Goal: Task Accomplishment & Management: Manage account settings

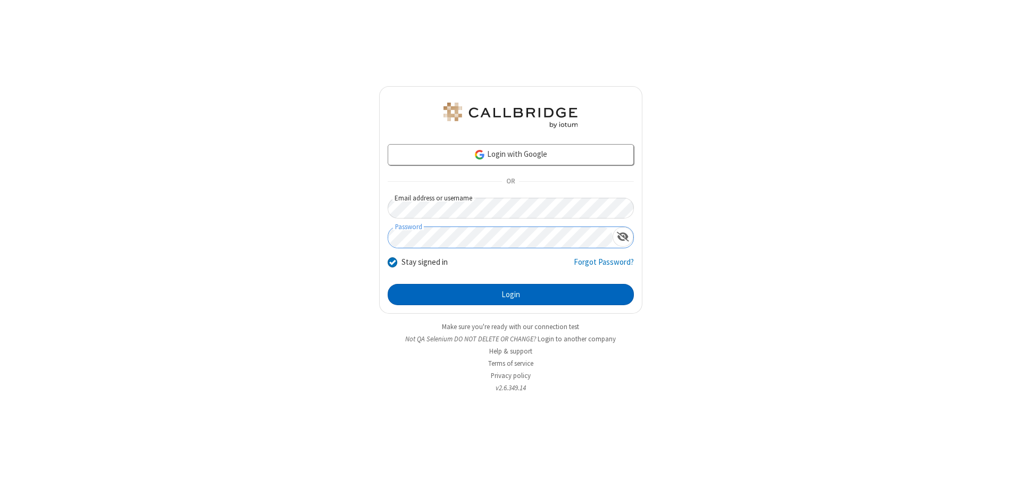
click at [511, 295] on button "Login" at bounding box center [511, 294] width 246 height 21
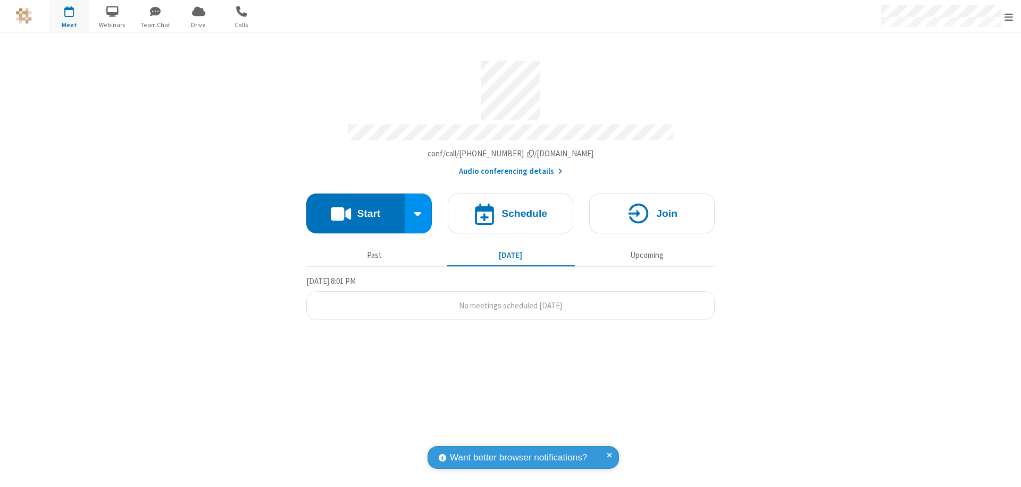
click at [1009, 16] on span "Open menu" at bounding box center [1009, 17] width 9 height 11
click at [947, 71] on div "Settings" at bounding box center [947, 71] width 148 height 29
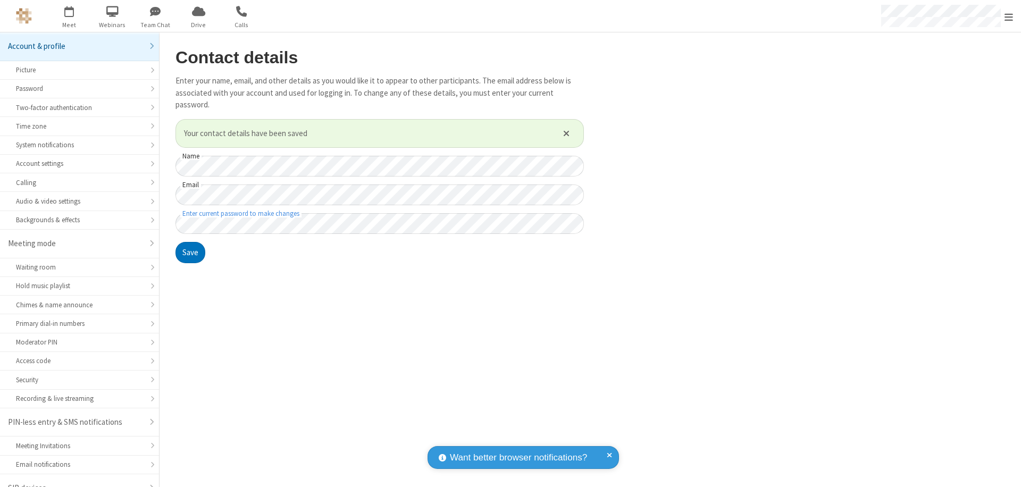
scroll to position [15, 0]
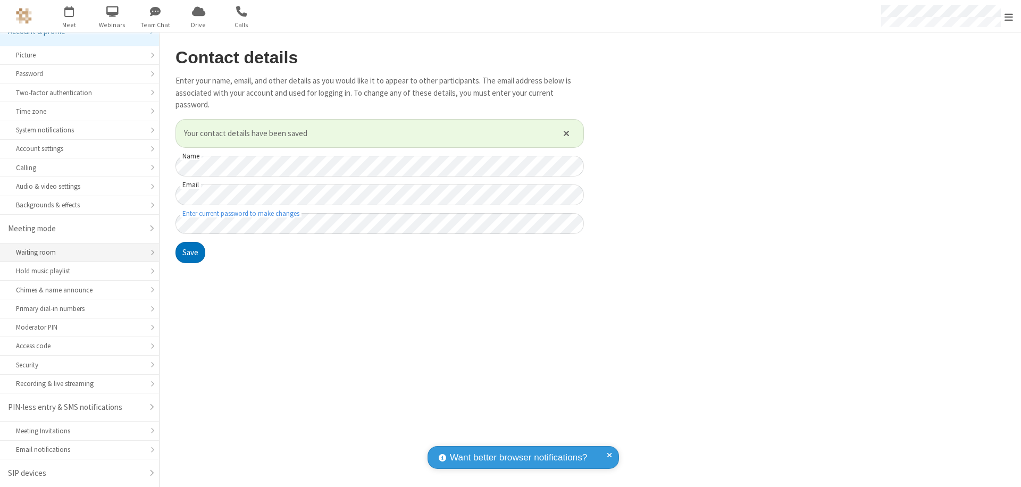
click at [76, 253] on div "Waiting room" at bounding box center [79, 252] width 127 height 10
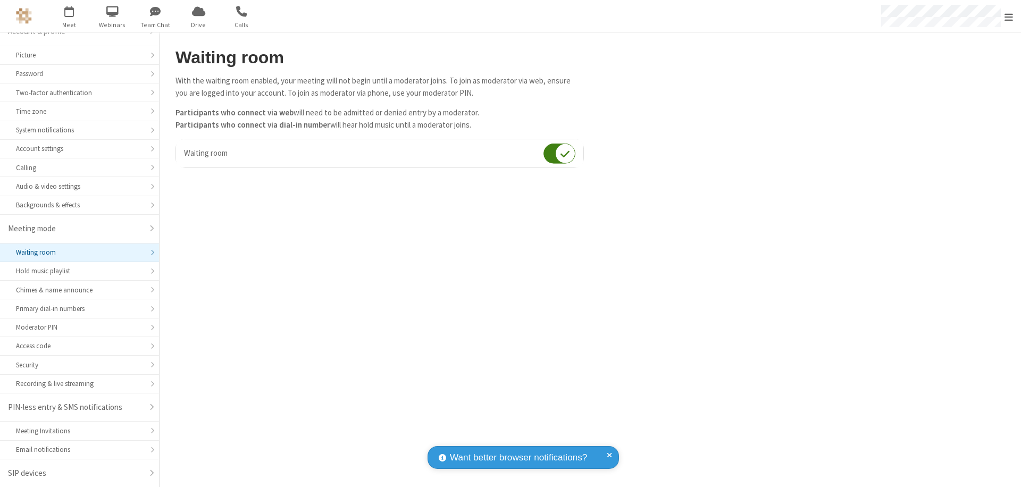
click at [560, 153] on input "checkbox" at bounding box center [560, 153] width 32 height 21
checkbox input "false"
click at [1009, 16] on span "Open menu" at bounding box center [1009, 17] width 9 height 11
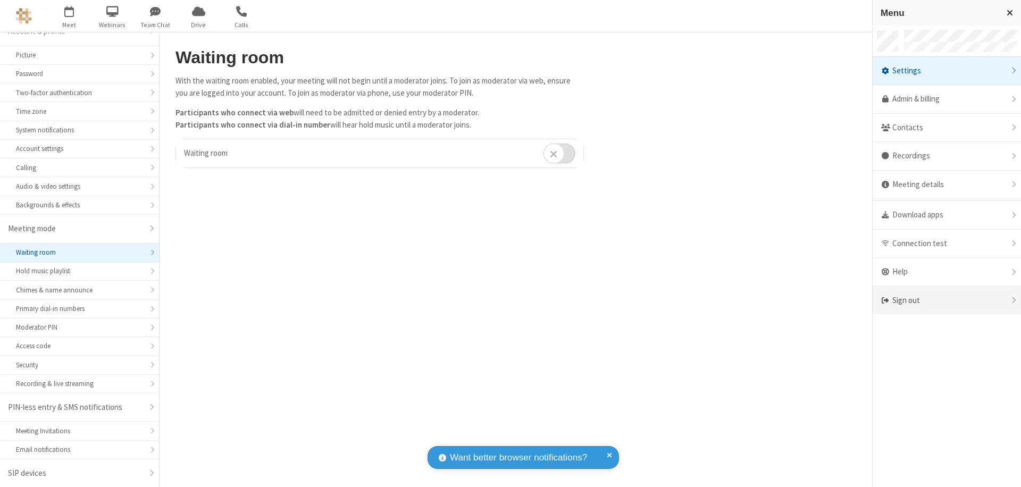
click at [947, 301] on div "Sign out" at bounding box center [947, 301] width 148 height 28
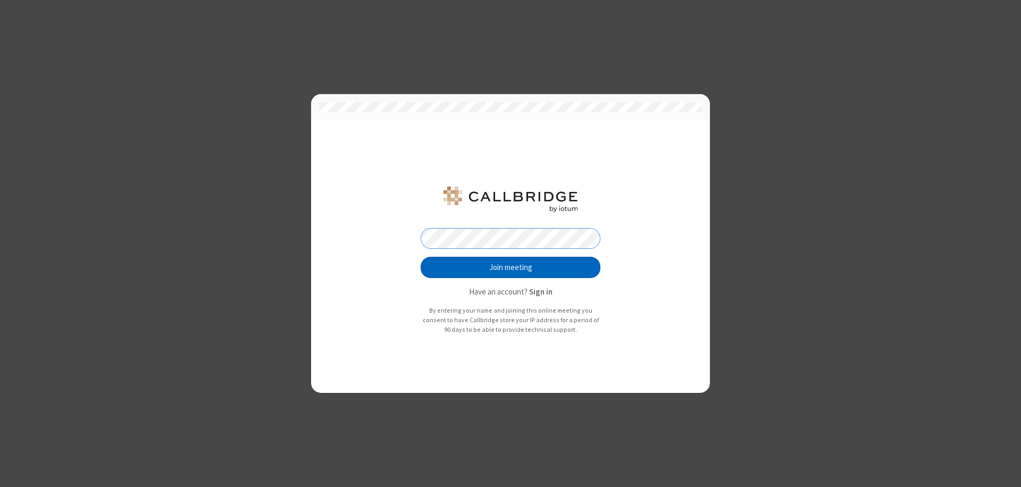
click at [511, 268] on button "Join meeting" at bounding box center [511, 267] width 180 height 21
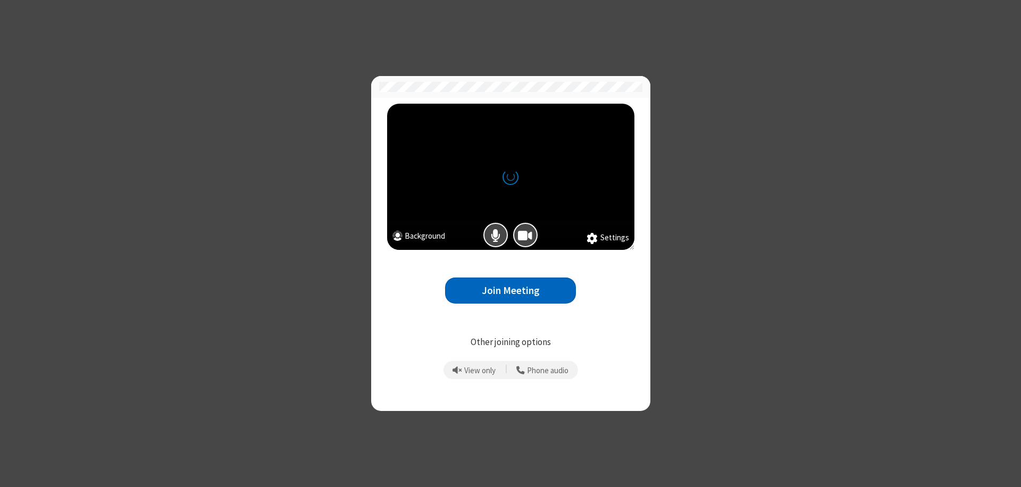
click at [511, 290] on button "Join Meeting" at bounding box center [510, 291] width 131 height 26
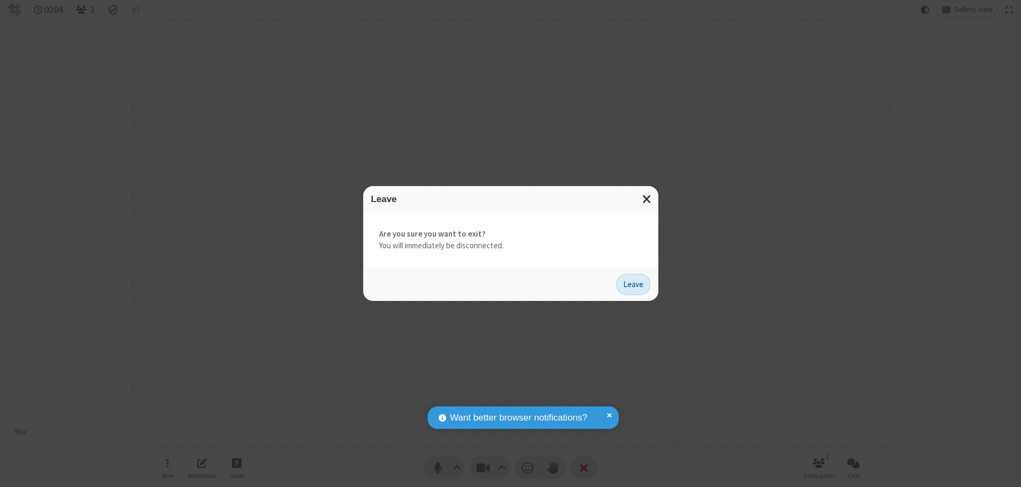
click at [634, 284] on button "Leave" at bounding box center [634, 284] width 34 height 21
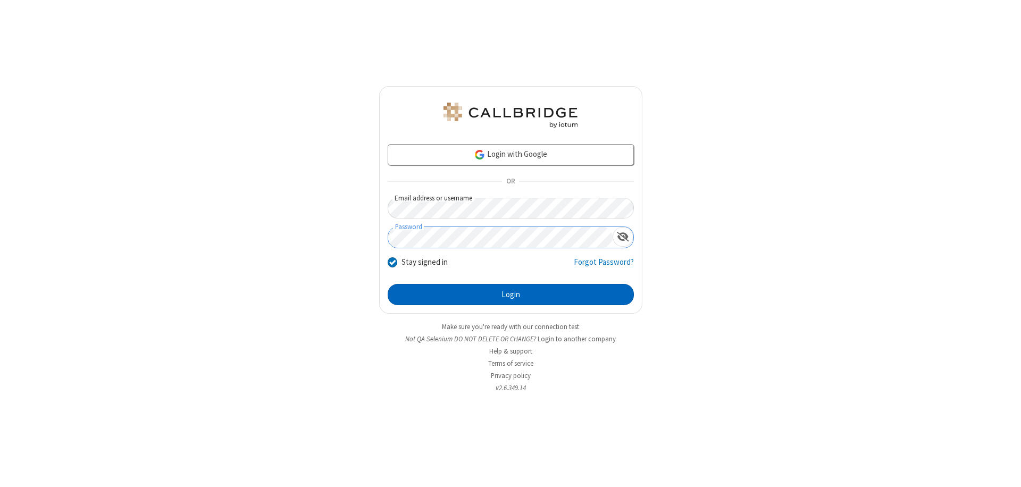
click at [511, 295] on button "Login" at bounding box center [511, 294] width 246 height 21
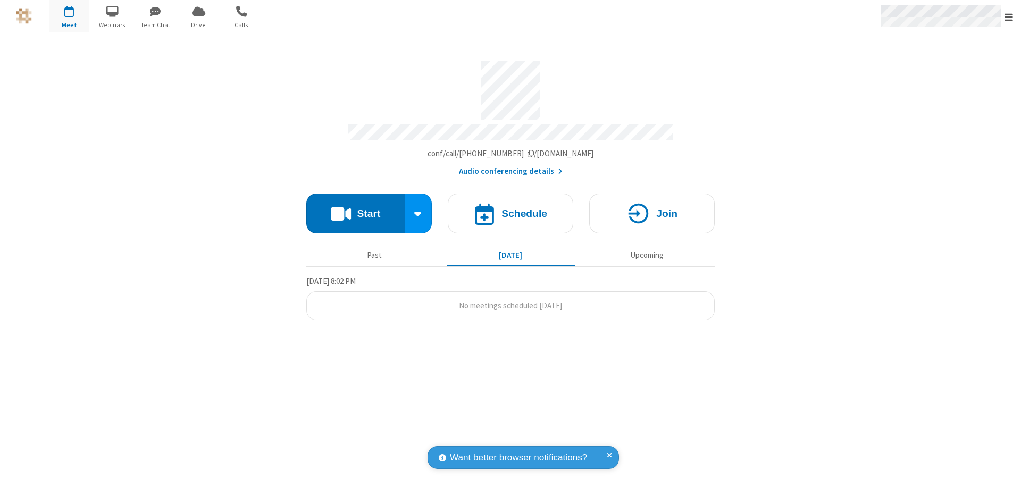
click at [1009, 16] on span "Open menu" at bounding box center [1009, 17] width 9 height 11
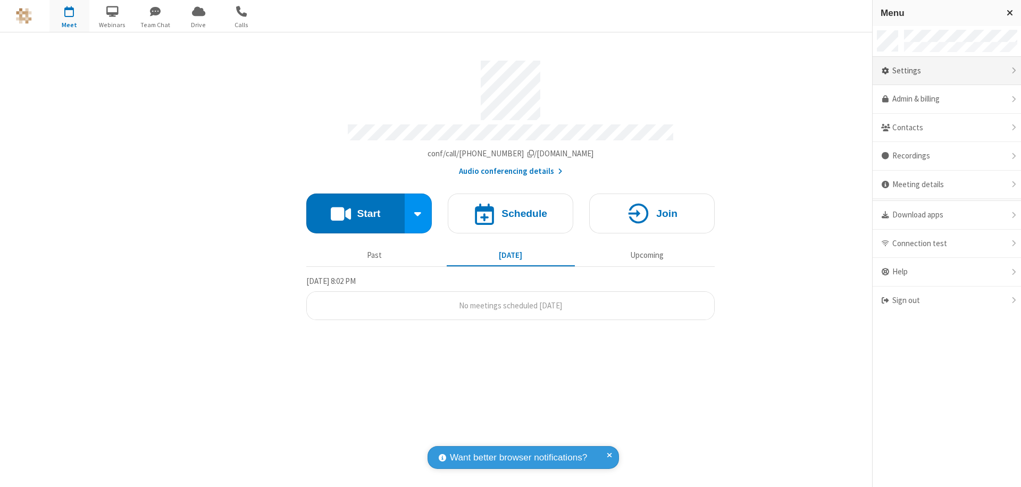
click at [947, 71] on div "Settings" at bounding box center [947, 71] width 148 height 29
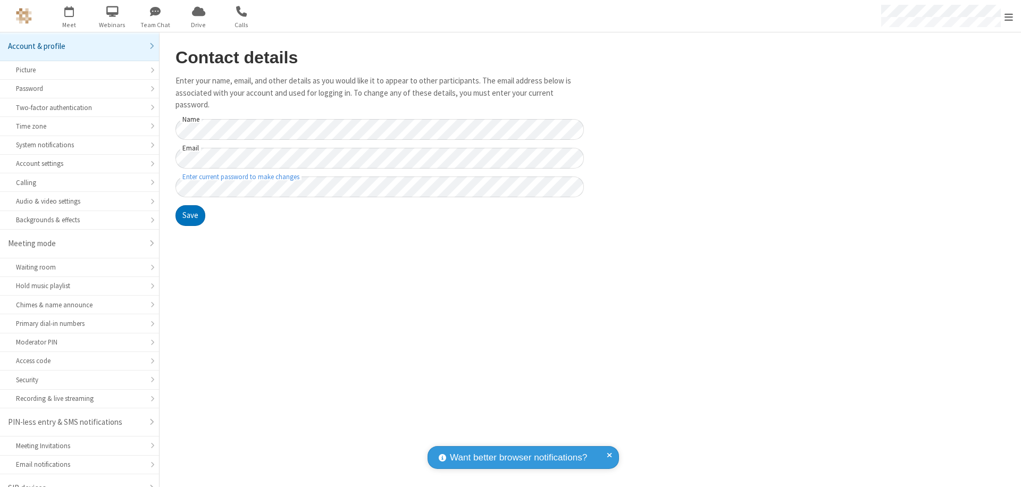
scroll to position [15, 0]
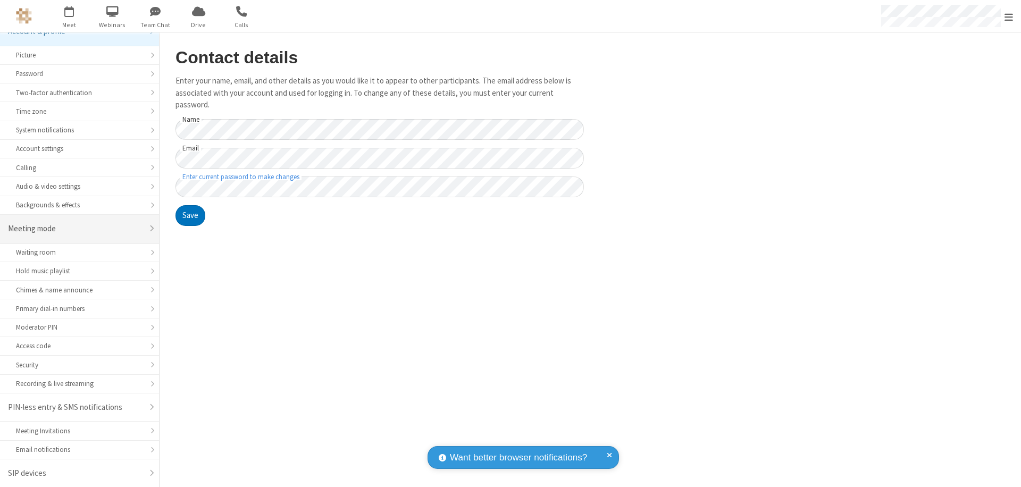
click at [76, 229] on div "Meeting mode" at bounding box center [75, 229] width 135 height 12
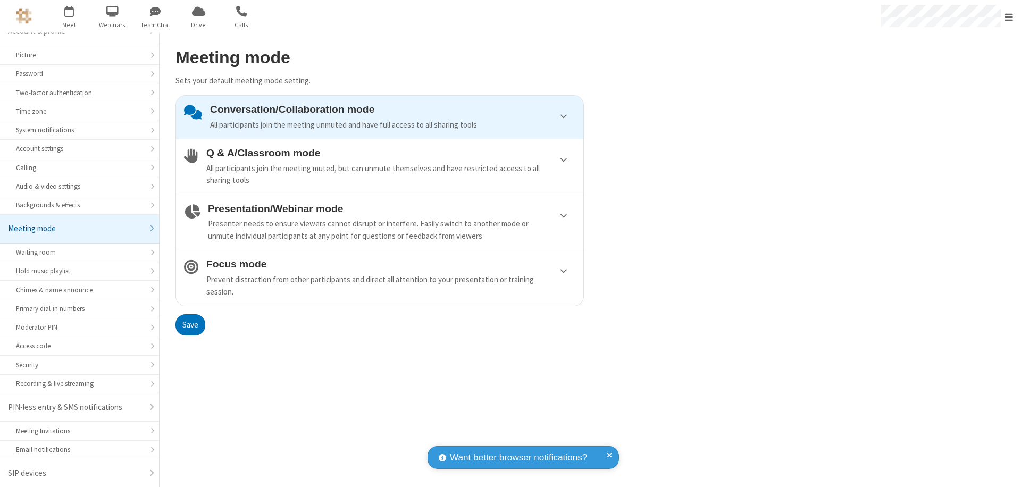
click at [380, 117] on div "Conversation/Collaboration mode All participants join the meeting unmuted and h…" at bounding box center [392, 117] width 365 height 27
click at [190, 324] on button "Save" at bounding box center [191, 324] width 30 height 21
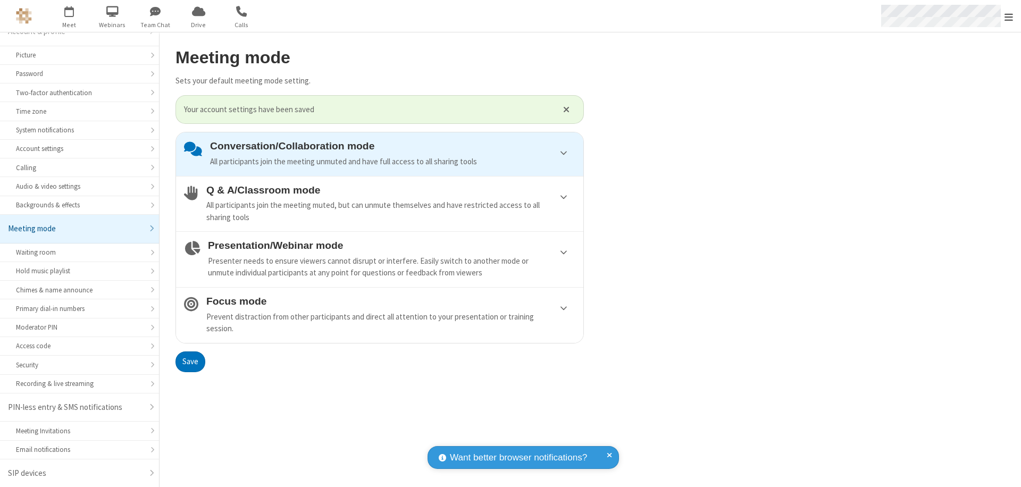
click at [1009, 16] on span "Open menu" at bounding box center [1009, 17] width 9 height 11
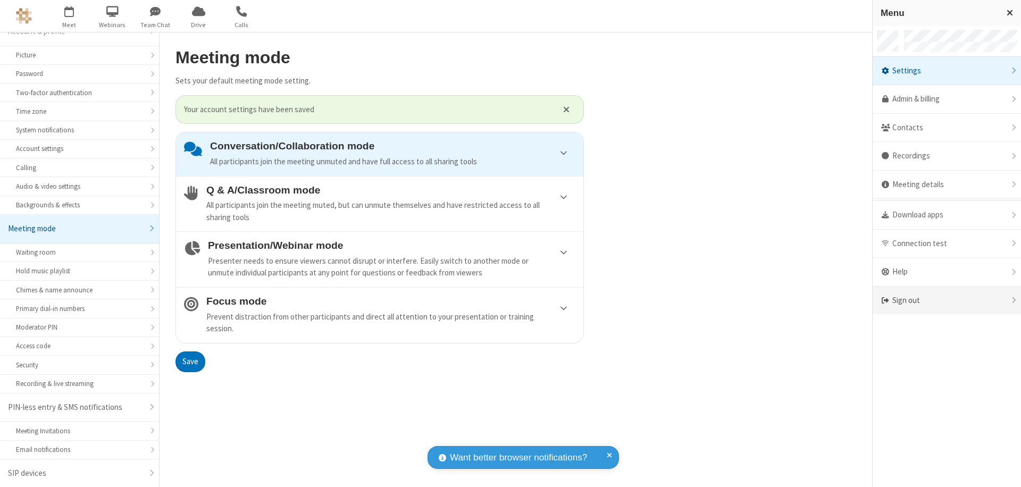
click at [947, 301] on div "Sign out" at bounding box center [947, 301] width 148 height 28
